Goal: Check status: Check status

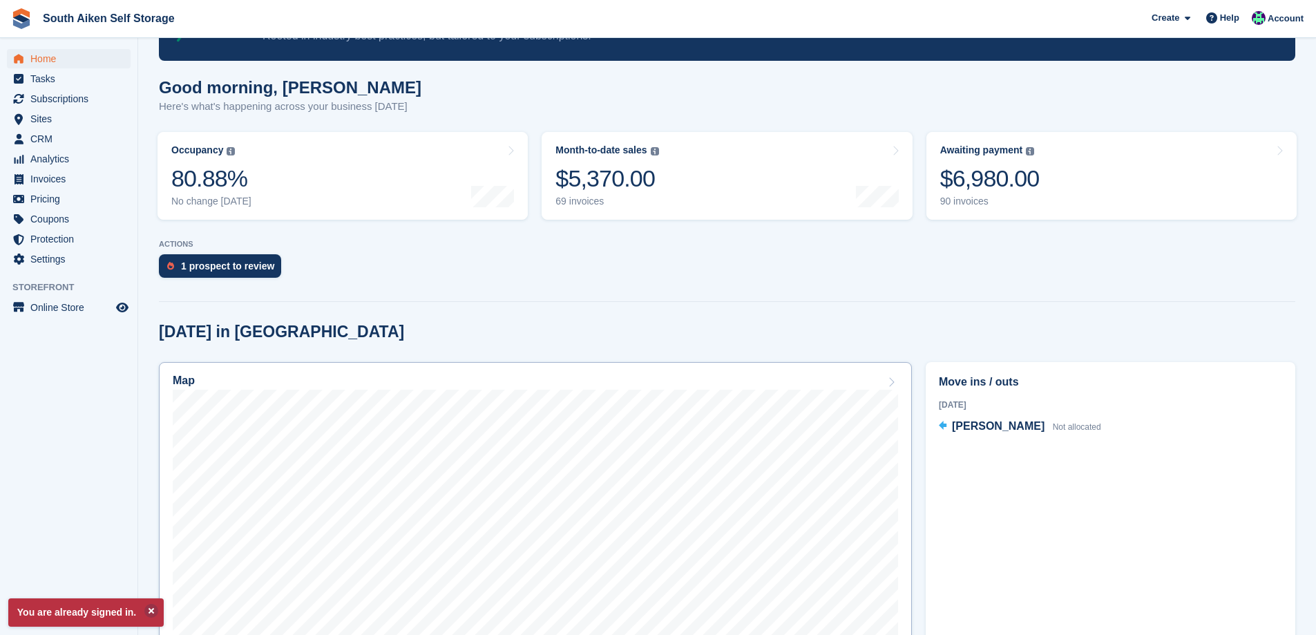
scroll to position [69, 0]
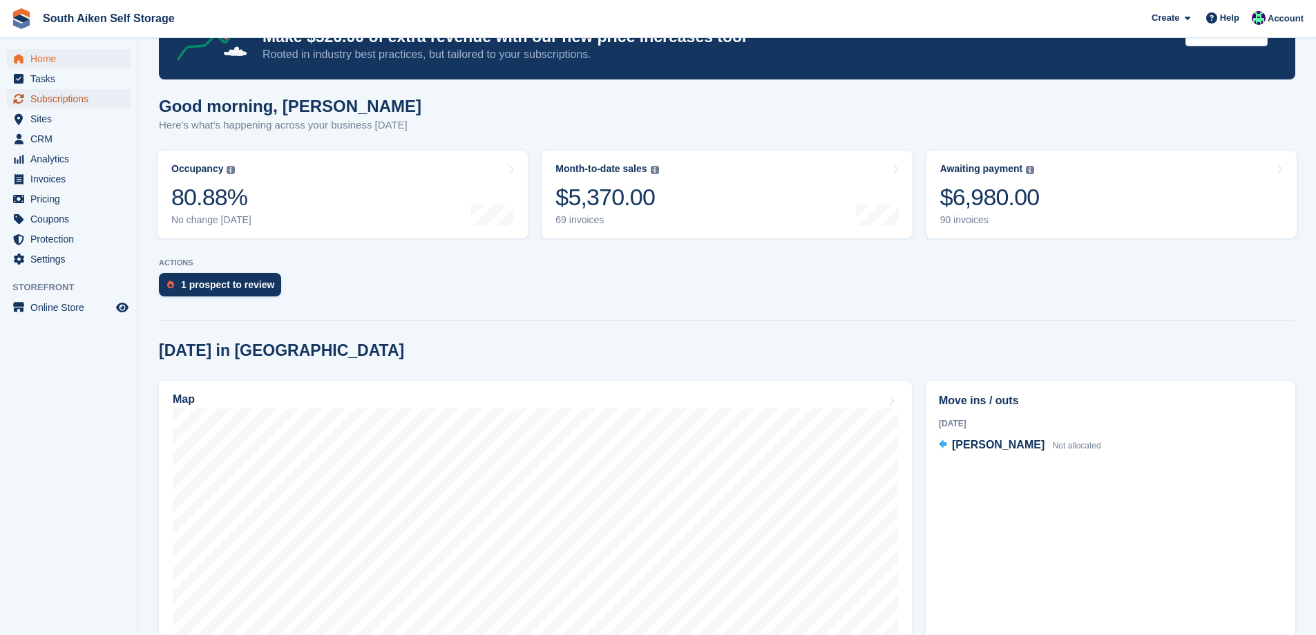
click at [55, 99] on span "Subscriptions" at bounding box center [71, 98] width 83 height 19
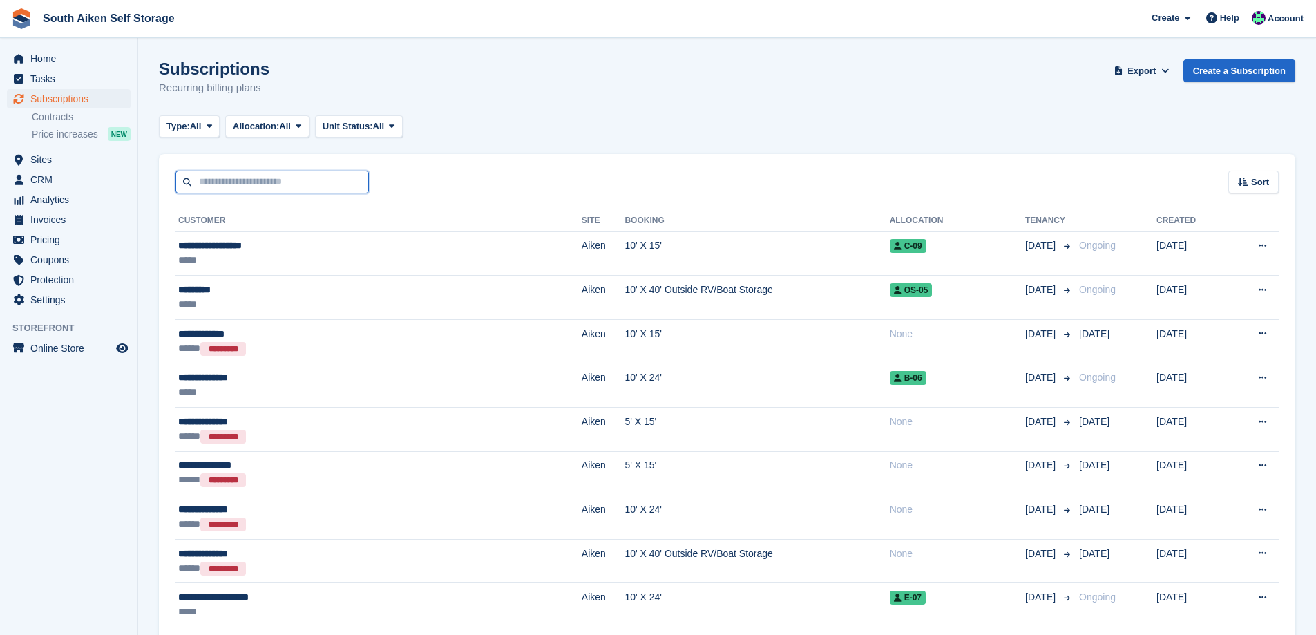
click at [236, 175] on input "text" at bounding box center [271, 182] width 193 height 23
type input "*****"
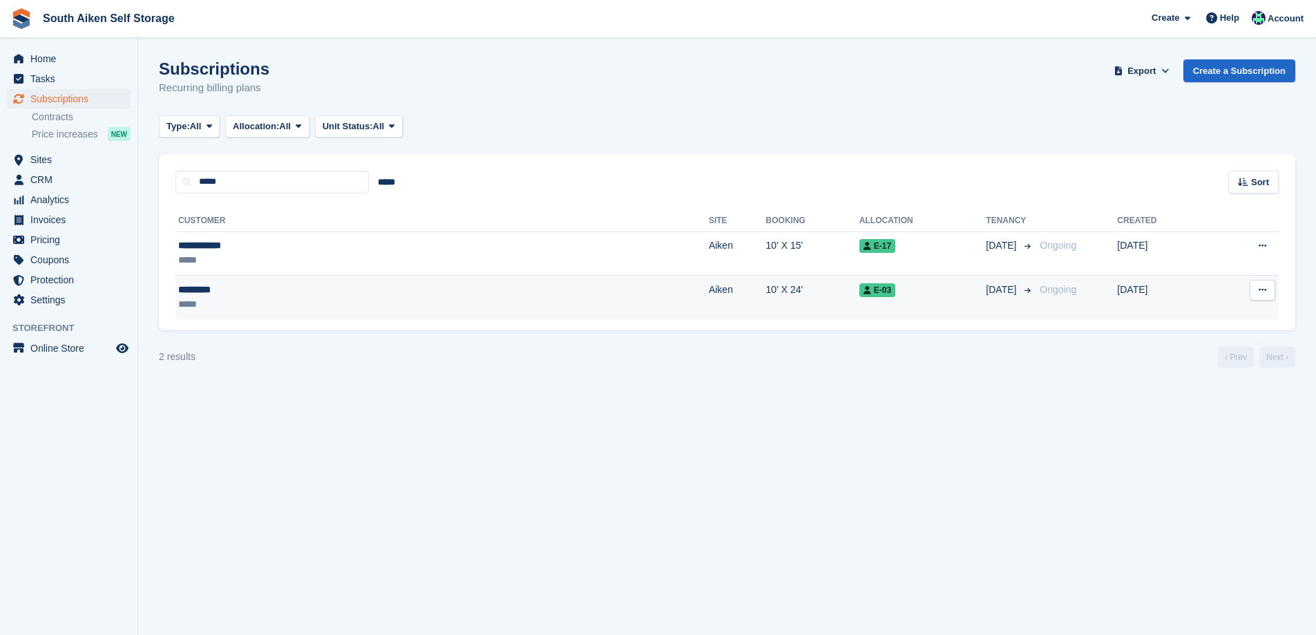
click at [366, 300] on div "*****" at bounding box center [289, 304] width 223 height 15
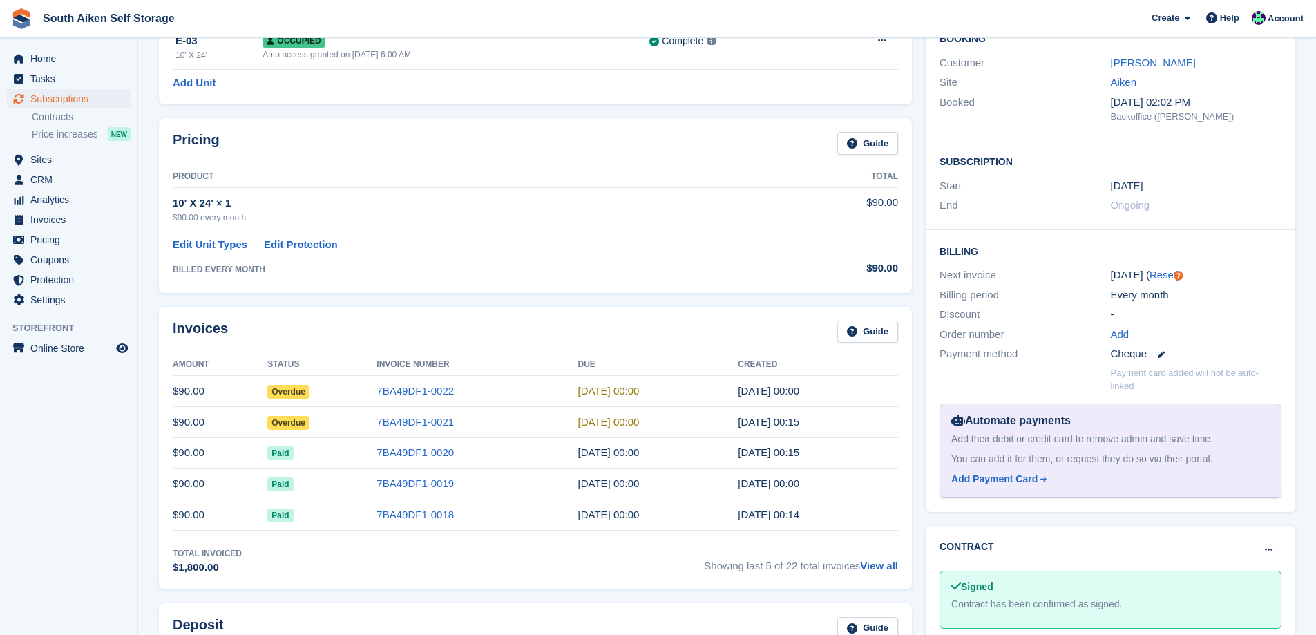
scroll to position [138, 0]
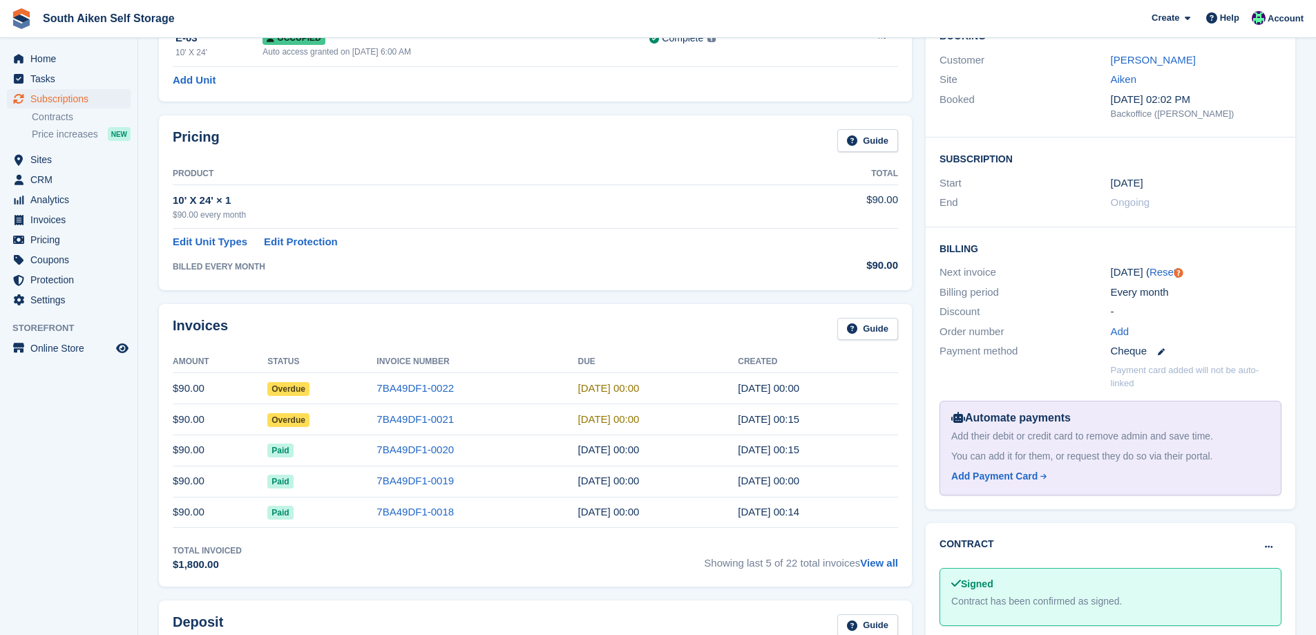
click at [293, 419] on span "Overdue" at bounding box center [288, 420] width 42 height 14
click at [293, 421] on span "Overdue" at bounding box center [288, 420] width 42 height 14
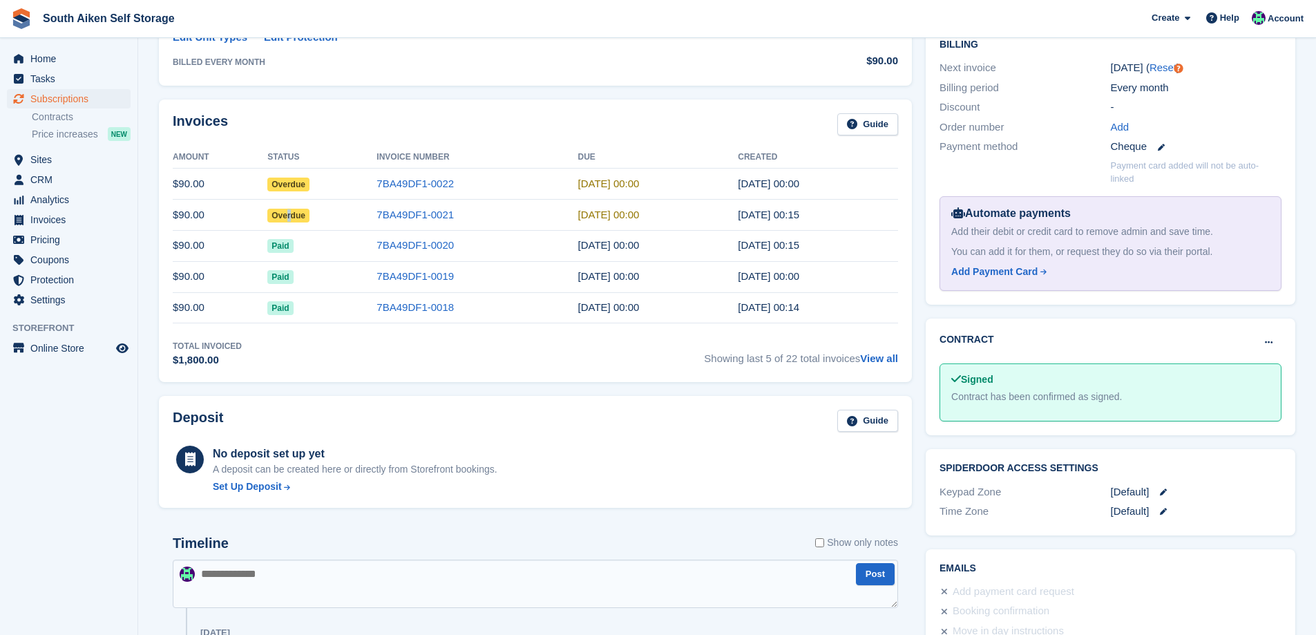
scroll to position [345, 0]
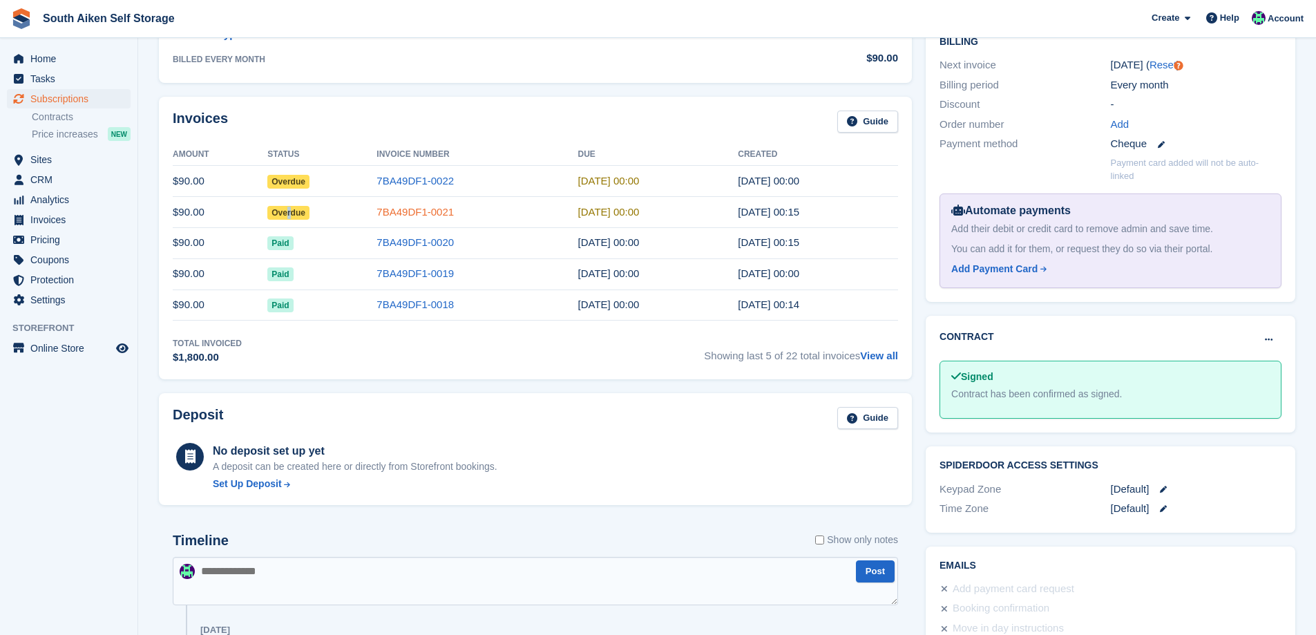
click at [402, 210] on link "7BA49DF1-0021" at bounding box center [414, 212] width 77 height 12
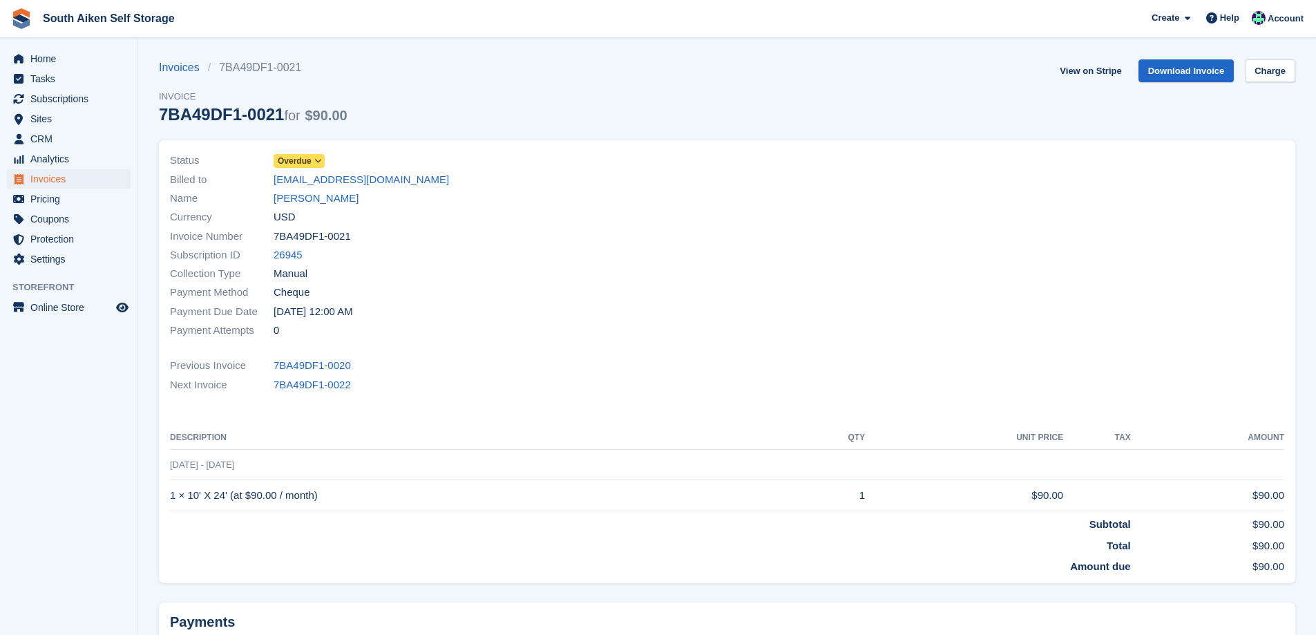
click at [317, 160] on icon at bounding box center [318, 161] width 8 height 8
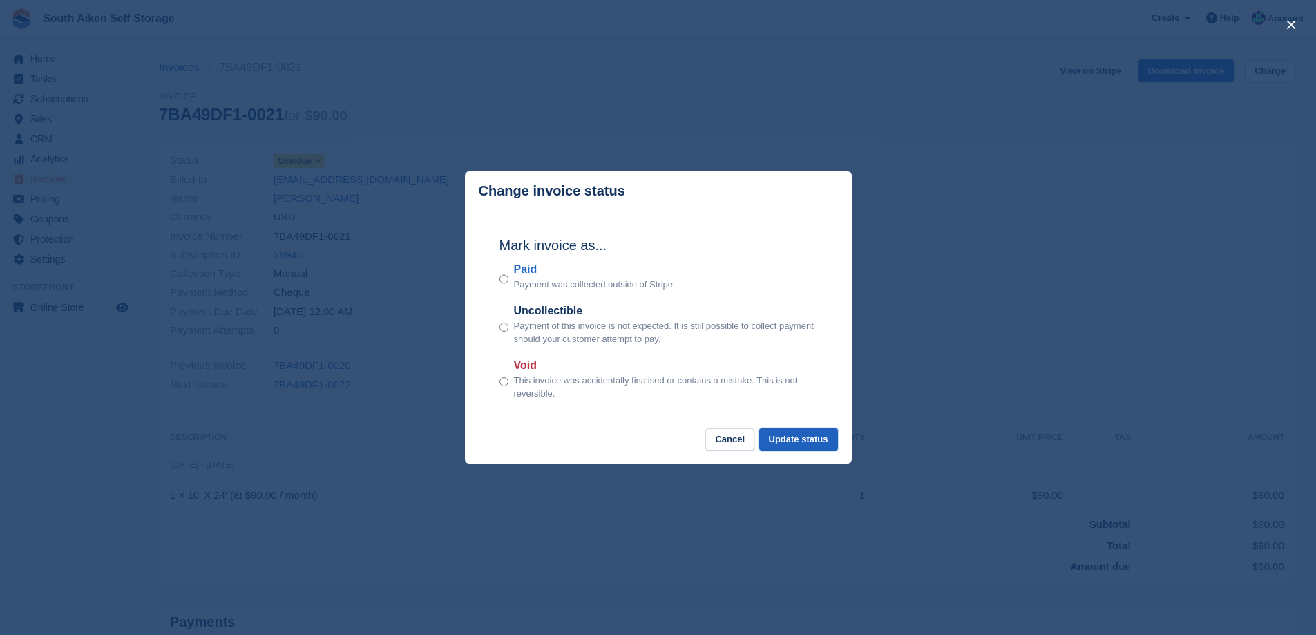
click at [790, 441] on button "Update status" at bounding box center [798, 439] width 79 height 23
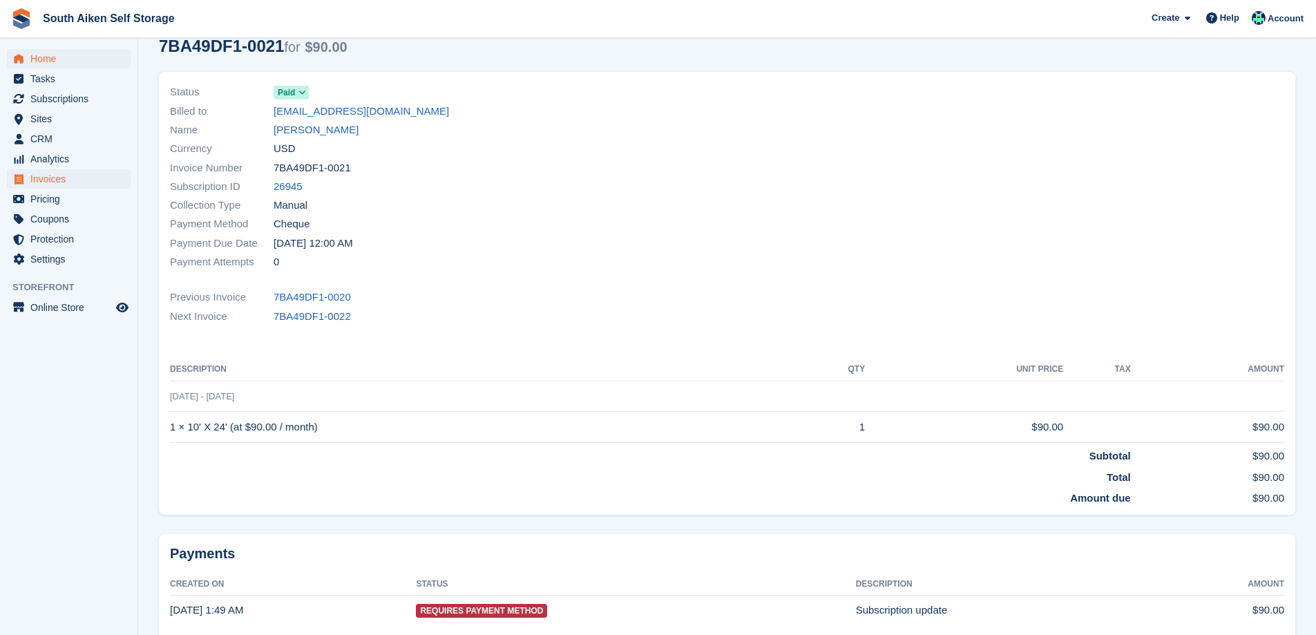
scroll to position [69, 0]
